Goal: Check status

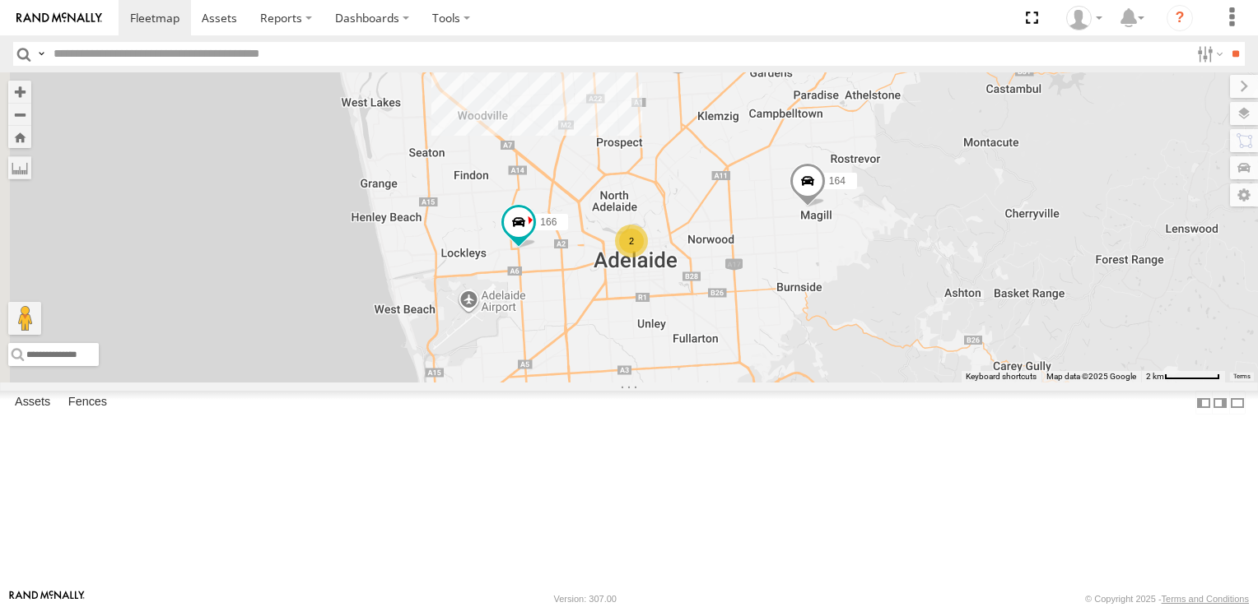
drag, startPoint x: 563, startPoint y: 245, endPoint x: 948, endPoint y: 412, distance: 419.6
click at [948, 383] on div "178 169 172 160 164 166 2" at bounding box center [629, 227] width 1258 height 310
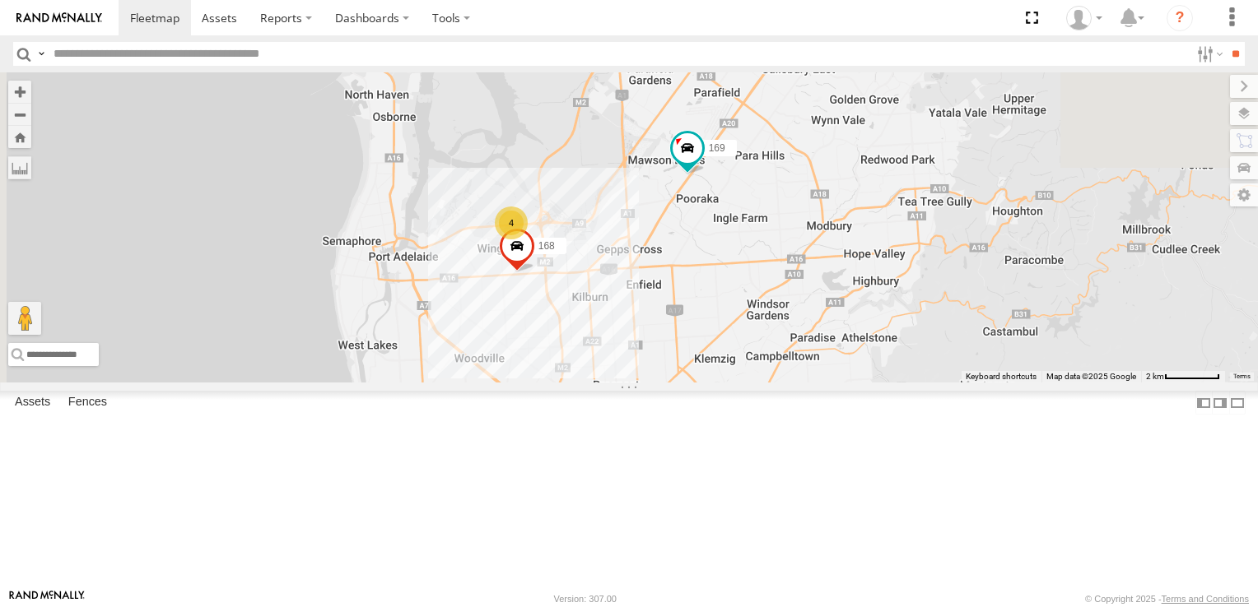
drag, startPoint x: 905, startPoint y: 202, endPoint x: 903, endPoint y: 450, distance: 247.8
click at [903, 383] on div "178 169 172 160 164 166 2 4 168" at bounding box center [629, 227] width 1258 height 310
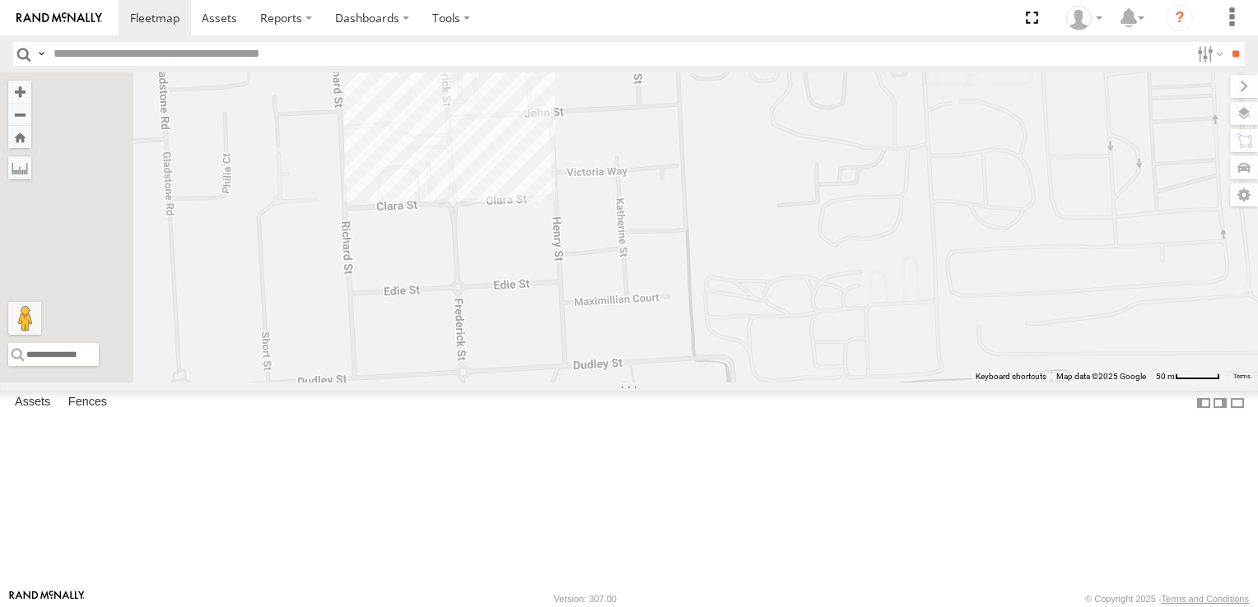
drag, startPoint x: 638, startPoint y: 173, endPoint x: 843, endPoint y: 513, distance: 397.0
click at [843, 383] on div "178 169 172 160 164 166 168" at bounding box center [629, 227] width 1258 height 310
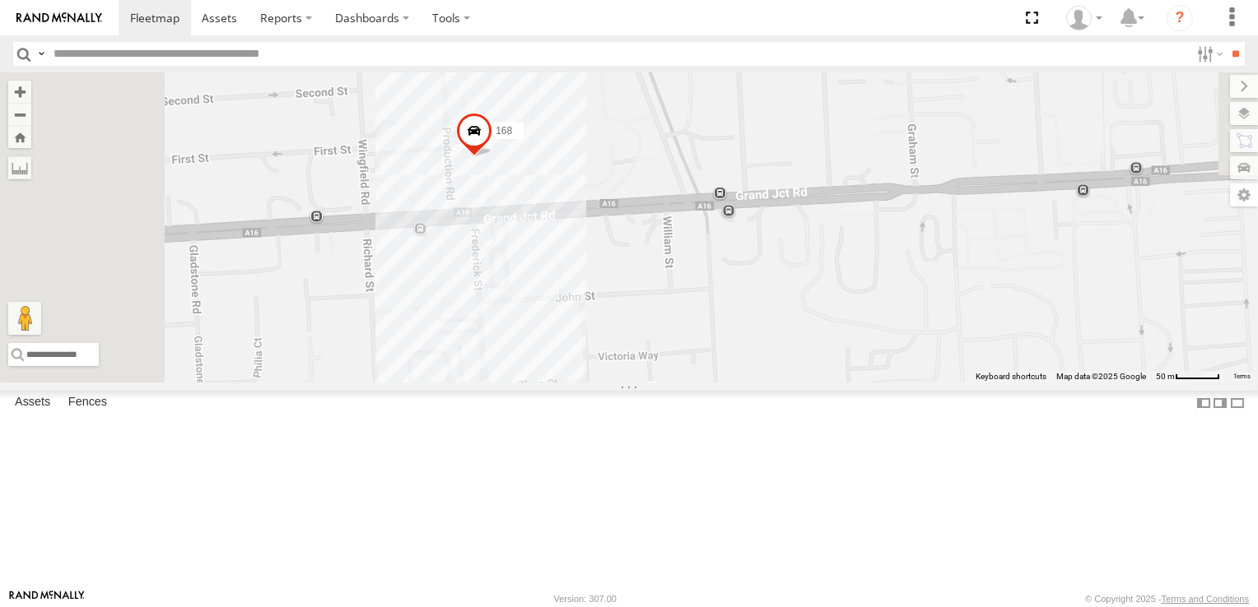
drag, startPoint x: 728, startPoint y: 286, endPoint x: 758, endPoint y: 486, distance: 203.1
click at [759, 383] on div "178 169 172 160 164 166 168" at bounding box center [629, 227] width 1258 height 310
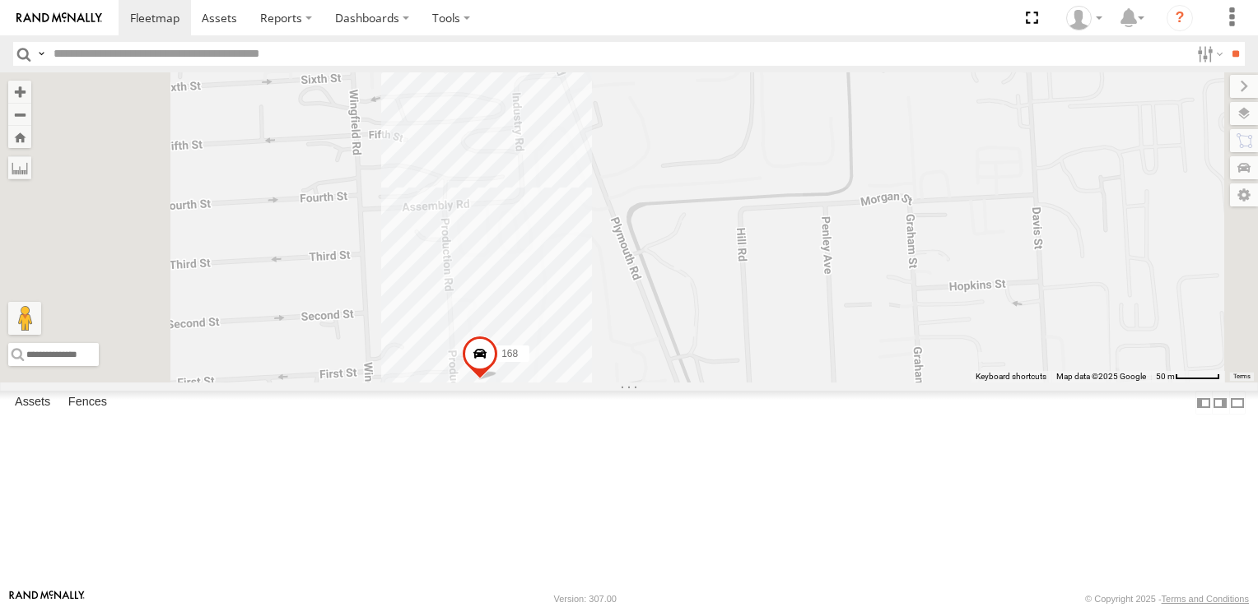
drag, startPoint x: 800, startPoint y: 321, endPoint x: 796, endPoint y: 483, distance: 162.2
click at [797, 383] on div "178 169 172 160 164 166 168" at bounding box center [629, 227] width 1258 height 310
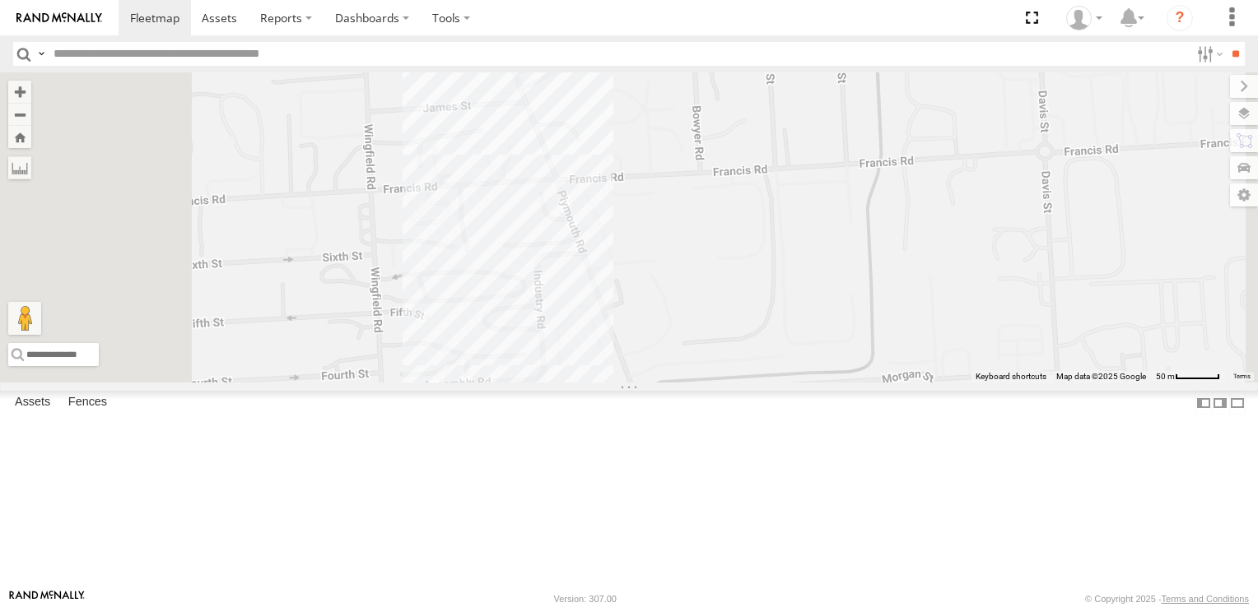
drag, startPoint x: 796, startPoint y: 477, endPoint x: 802, endPoint y: 509, distance: 31.8
click at [802, 383] on div "178 169 172 160 164 166 168" at bounding box center [629, 227] width 1258 height 310
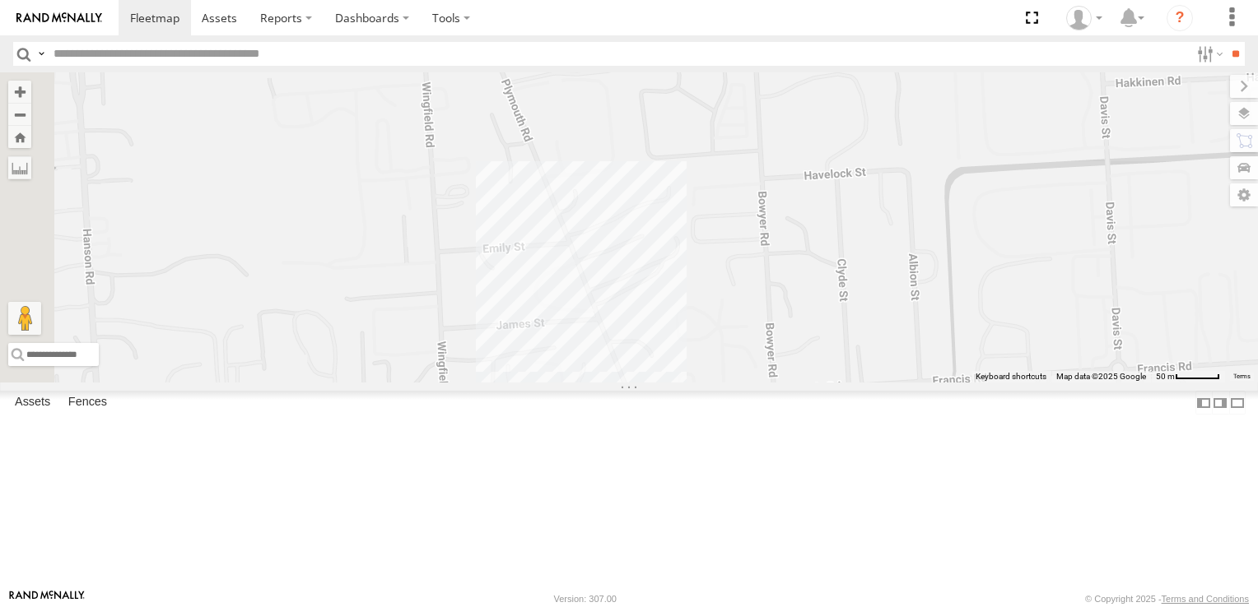
drag, startPoint x: 755, startPoint y: 392, endPoint x: 813, endPoint y: 533, distance: 153.2
click at [813, 383] on div "178 169 172 160 164 166 168" at bounding box center [629, 227] width 1258 height 310
drag, startPoint x: 719, startPoint y: 277, endPoint x: 800, endPoint y: 607, distance: 340.6
click at [800, 581] on body at bounding box center [629, 303] width 1258 height 607
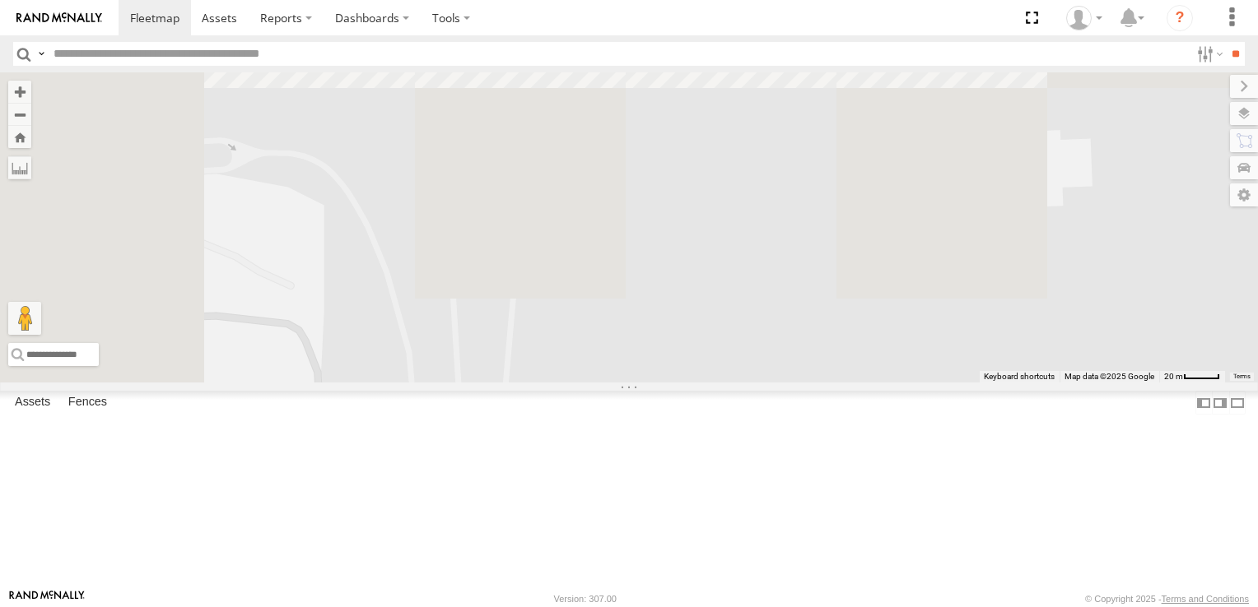
drag, startPoint x: 682, startPoint y: 133, endPoint x: 840, endPoint y: 538, distance: 435.2
click at [840, 383] on div "178 169 172 160 164 166 168" at bounding box center [629, 227] width 1258 height 310
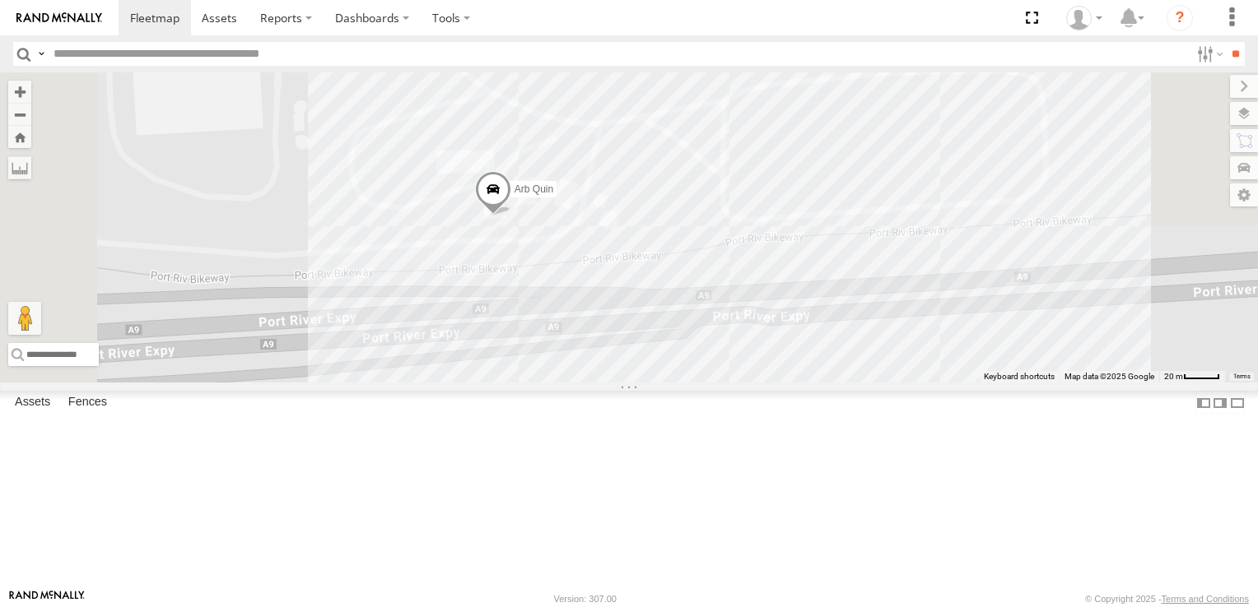
drag, startPoint x: 779, startPoint y: 386, endPoint x: 822, endPoint y: 545, distance: 164.7
click at [822, 383] on div "178 169 172 160 164 166 168 Arb Quin" at bounding box center [629, 227] width 1258 height 310
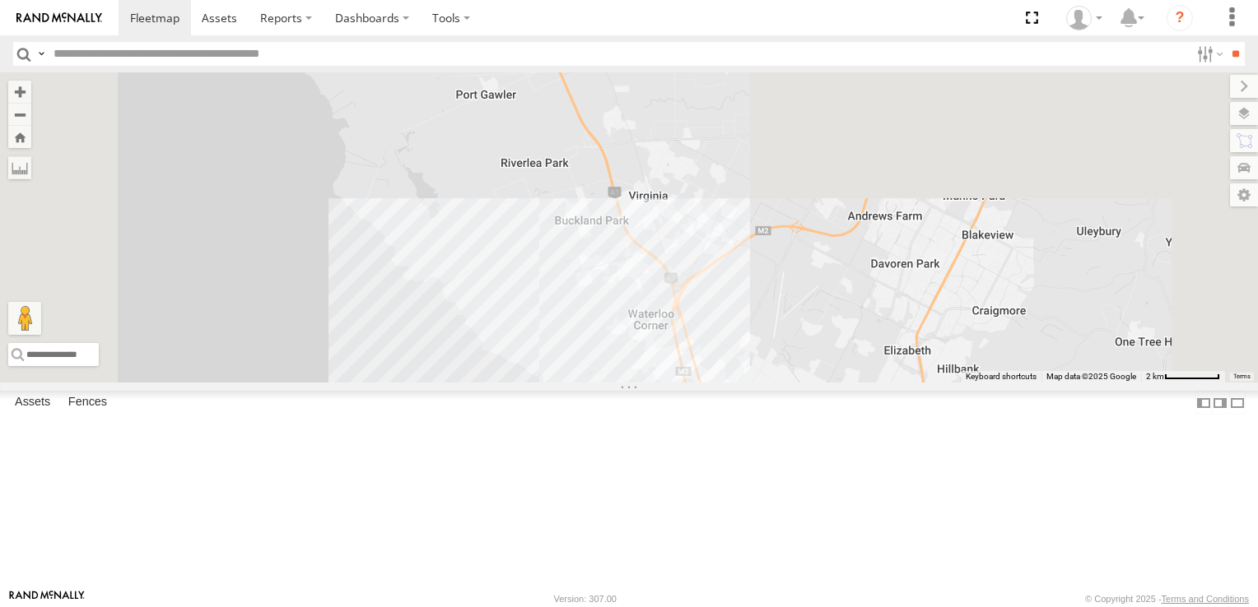
drag, startPoint x: 976, startPoint y: 310, endPoint x: 995, endPoint y: 649, distance: 340.5
click at [995, 581] on html at bounding box center [629, 303] width 1258 height 607
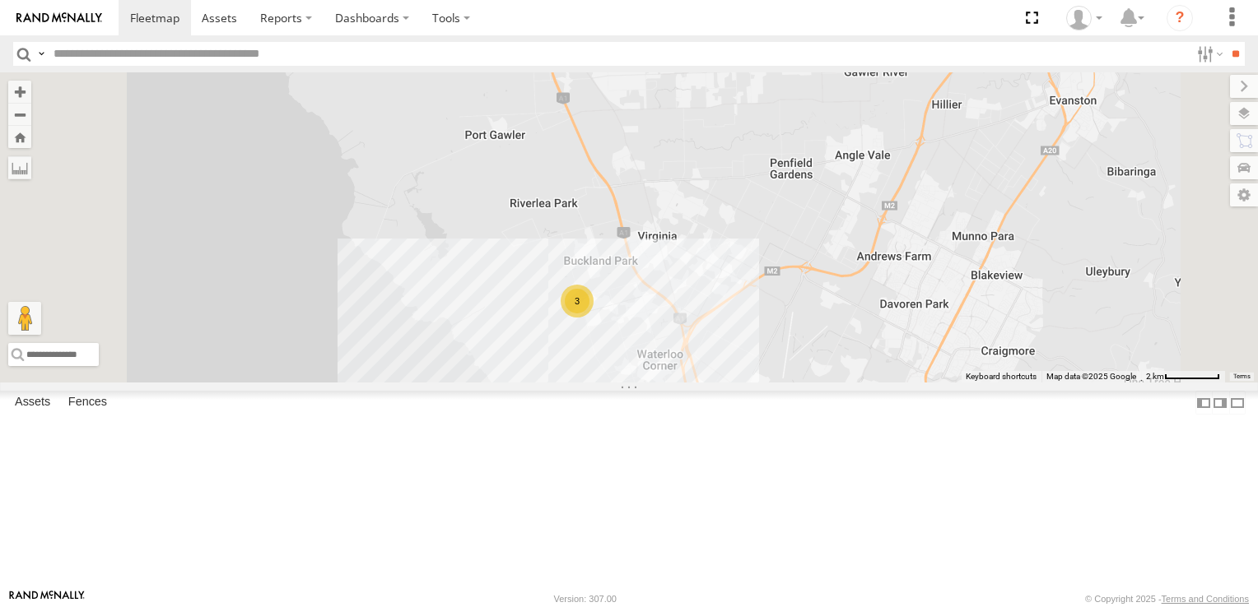
click at [593, 318] on div "3" at bounding box center [577, 301] width 33 height 33
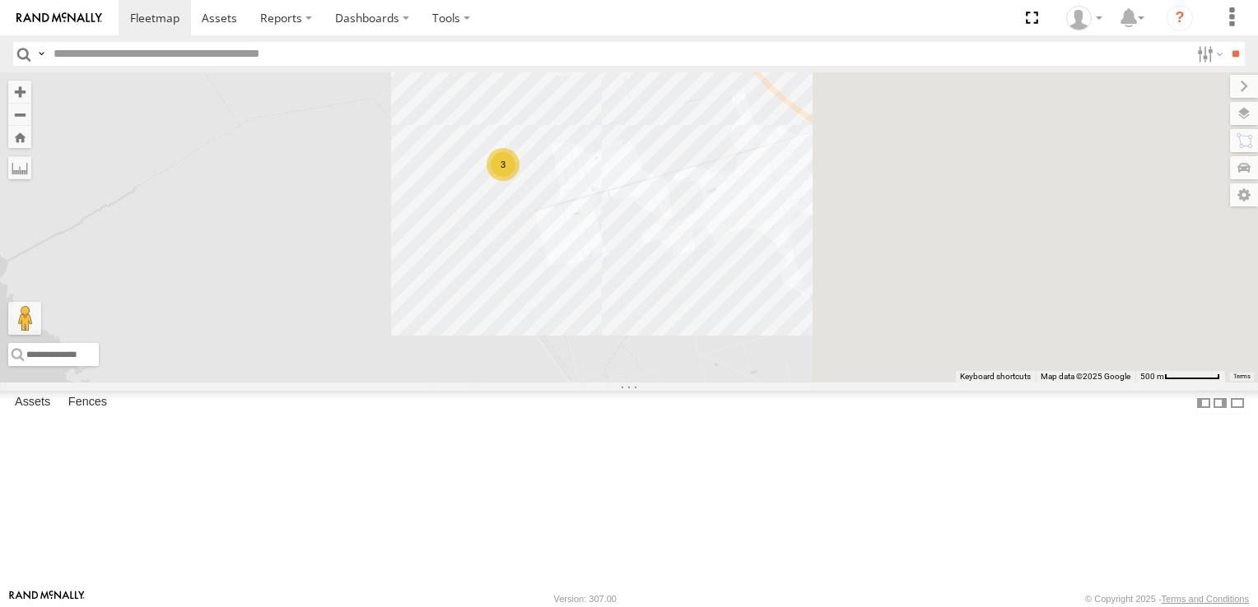
drag, startPoint x: 1159, startPoint y: 493, endPoint x: 734, endPoint y: 316, distance: 460.1
click at [734, 316] on div "178 169 172 160 164 166 168 3" at bounding box center [629, 227] width 1258 height 310
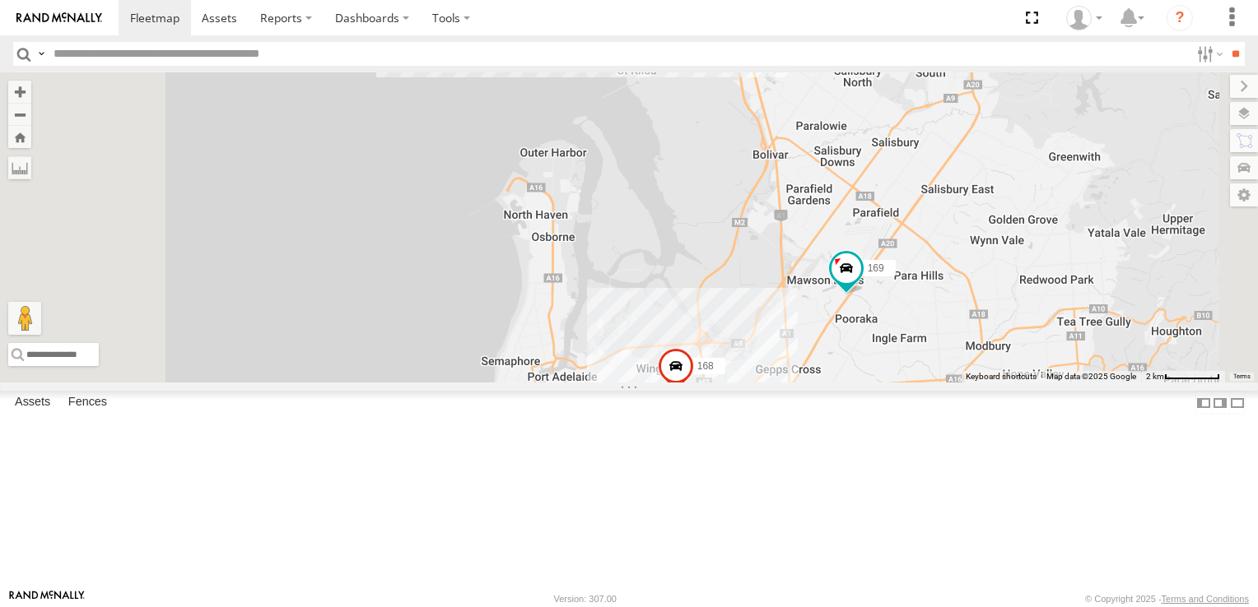
drag, startPoint x: 908, startPoint y: 496, endPoint x: 918, endPoint y: 183, distance: 313.8
click at [919, 186] on div "178 169 172 160 164 166 168 3" at bounding box center [629, 227] width 1258 height 310
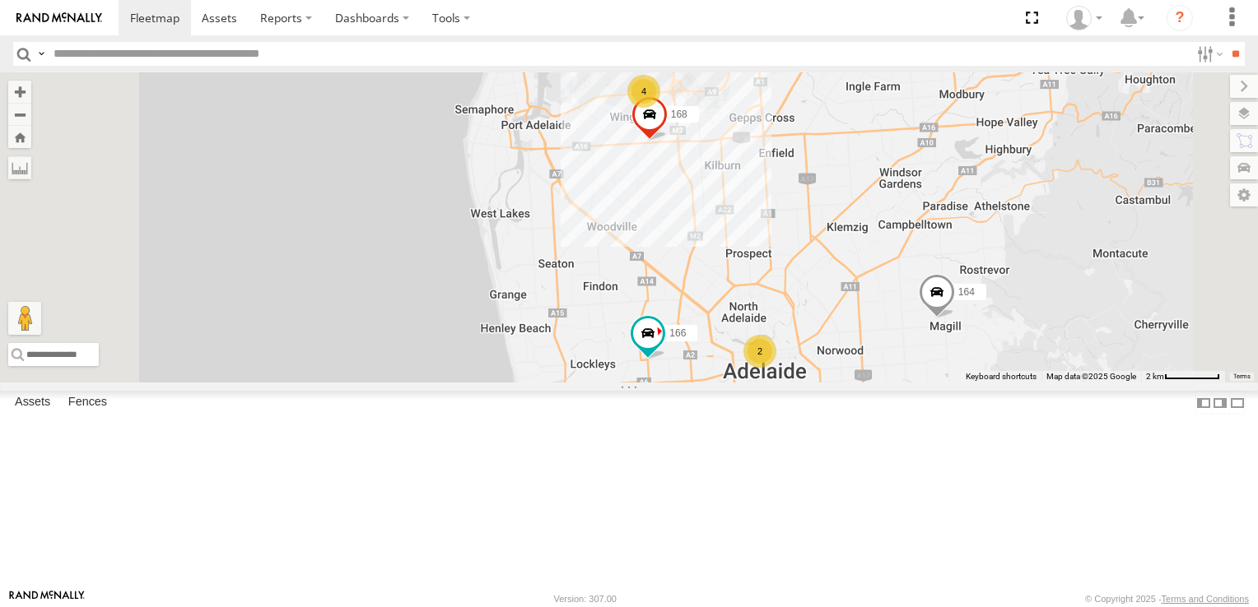
drag, startPoint x: 951, startPoint y: 331, endPoint x: 904, endPoint y: 168, distance: 169.6
click at [921, 199] on div "178 169 172 160 164 166 168 3 4 2" at bounding box center [629, 227] width 1258 height 310
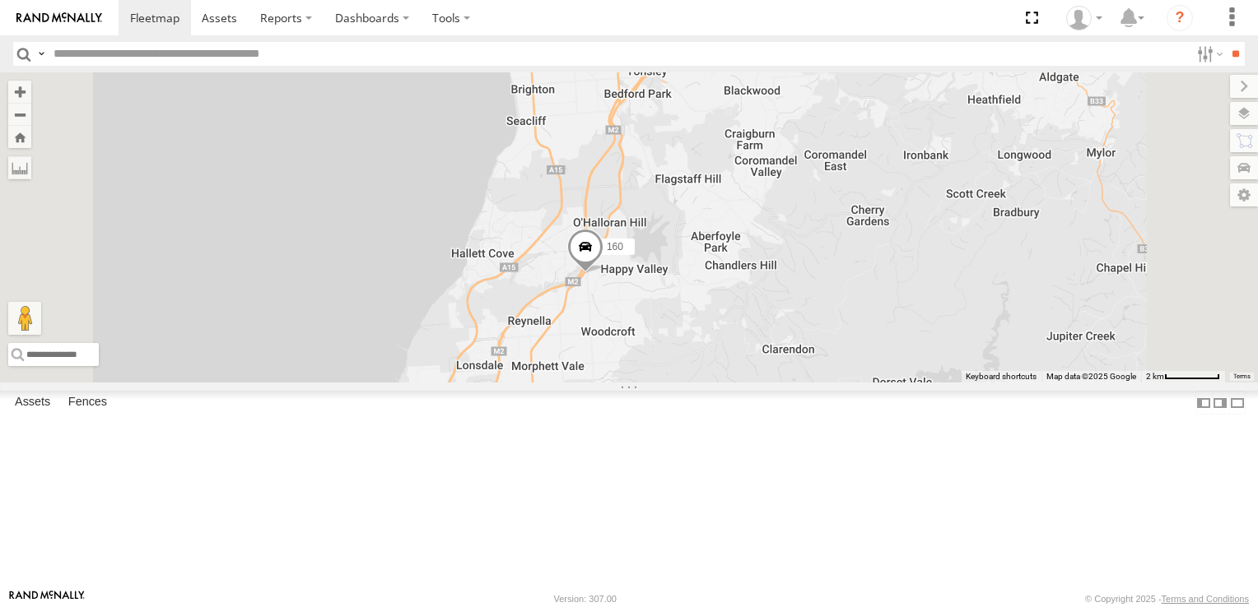
drag, startPoint x: 866, startPoint y: 364, endPoint x: 894, endPoint y: 207, distance: 159.7
click at [894, 207] on div "178 169 172 160 164 166 168 3 4 2" at bounding box center [629, 227] width 1258 height 310
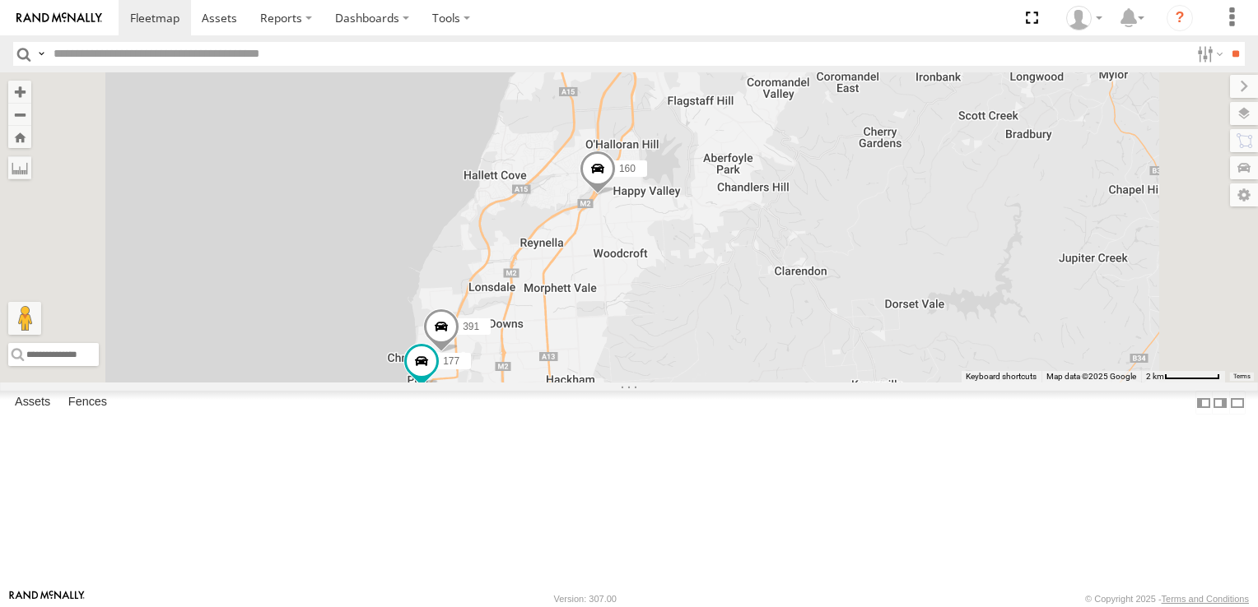
drag, startPoint x: 896, startPoint y: 333, endPoint x: 903, endPoint y: 289, distance: 44.1
click at [903, 289] on div "178 169 172 160 164 166 168 3 4 2 177 391" at bounding box center [629, 227] width 1258 height 310
